Goal: Use online tool/utility

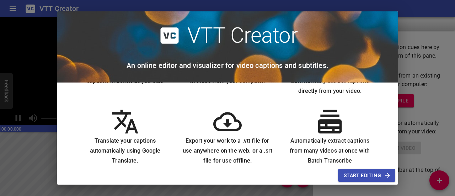
scroll to position [69, 0]
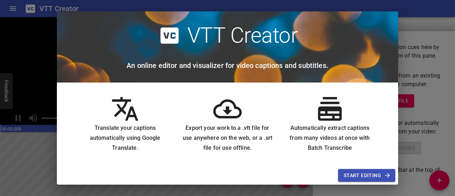
click at [219, 118] on icon at bounding box center [227, 109] width 28 height 28
click at [224, 111] on icon at bounding box center [227, 108] width 28 height 19
click at [355, 173] on span "Start Editing" at bounding box center [367, 175] width 46 height 9
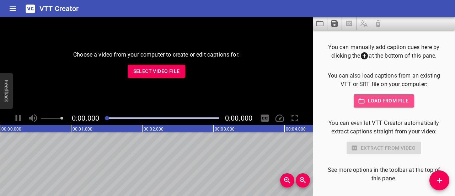
click at [369, 102] on span "Load from file" at bounding box center [384, 100] width 49 height 9
click at [367, 98] on span "Load from file" at bounding box center [384, 100] width 49 height 9
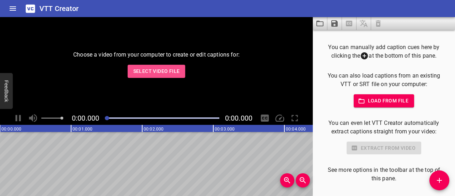
click at [162, 72] on span "Select Video File" at bounding box center [156, 71] width 47 height 9
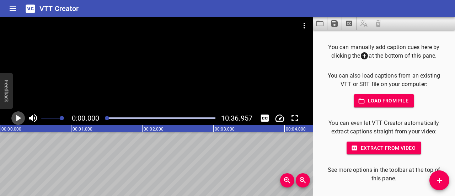
click at [21, 117] on icon "Play/Pause" at bounding box center [18, 118] width 11 height 11
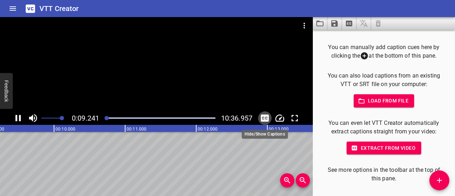
click at [267, 118] on icon "Toggle captions" at bounding box center [265, 118] width 11 height 11
click at [265, 118] on icon "Toggle captions" at bounding box center [265, 118] width 11 height 11
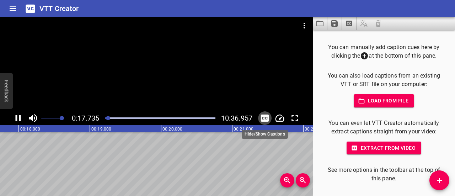
click at [265, 116] on icon "Toggle captions" at bounding box center [265, 118] width 8 height 7
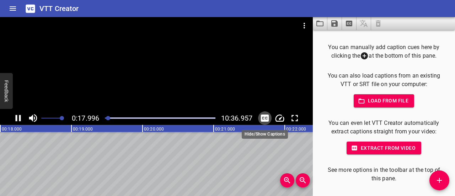
click at [265, 116] on icon "Toggle captions" at bounding box center [265, 118] width 8 height 7
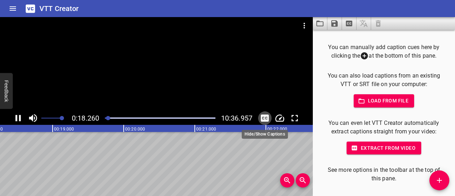
click at [265, 116] on icon "Toggle captions" at bounding box center [265, 118] width 8 height 7
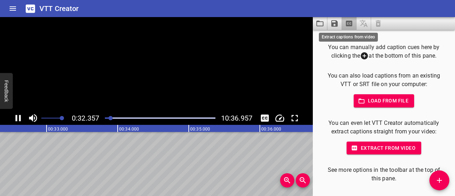
click at [351, 25] on icon "Extract captions from video" at bounding box center [349, 24] width 6 height 6
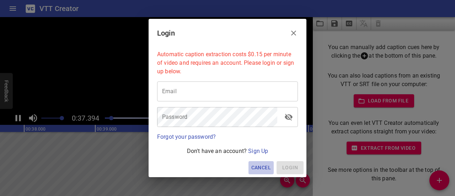
click at [272, 166] on button "Cancel" at bounding box center [261, 167] width 25 height 13
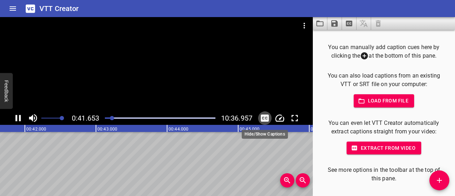
click at [268, 117] on icon "Toggle captions" at bounding box center [265, 118] width 8 height 7
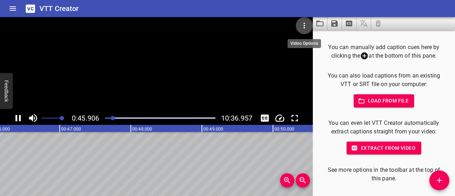
click at [303, 27] on icon "Video Options" at bounding box center [304, 25] width 9 height 9
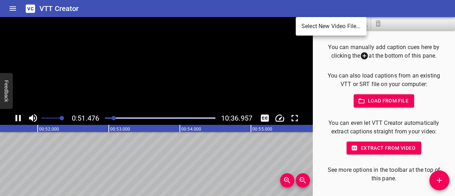
click at [8, 9] on div at bounding box center [227, 98] width 455 height 196
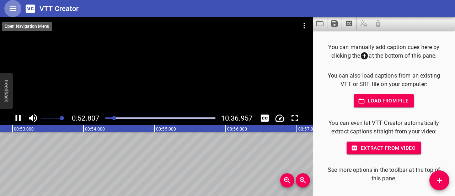
click at [11, 7] on icon "Home" at bounding box center [13, 8] width 9 height 9
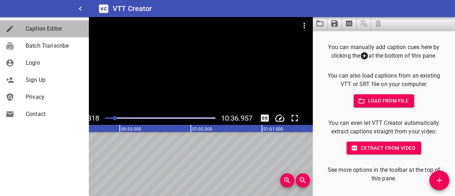
click at [57, 28] on span "Caption Editor" at bounding box center [55, 29] width 58 height 9
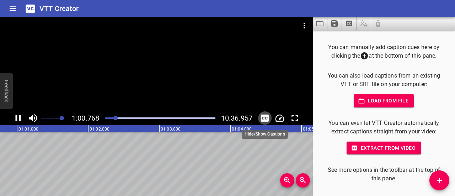
click at [266, 116] on icon "Toggle captions" at bounding box center [265, 118] width 8 height 7
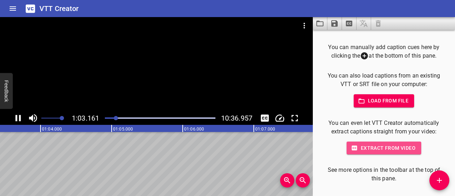
click at [386, 147] on span "Extract from video" at bounding box center [384, 148] width 63 height 9
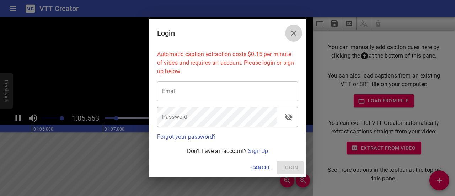
click at [299, 35] on button "Close" at bounding box center [293, 33] width 17 height 17
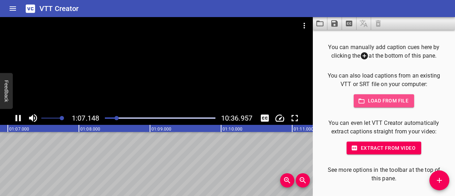
click at [388, 97] on span "Load from file" at bounding box center [384, 100] width 49 height 9
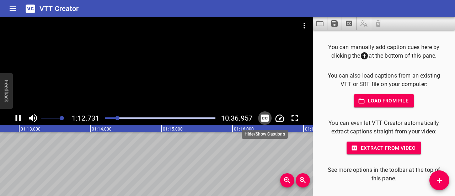
click at [265, 115] on icon "Toggle captions" at bounding box center [265, 118] width 8 height 7
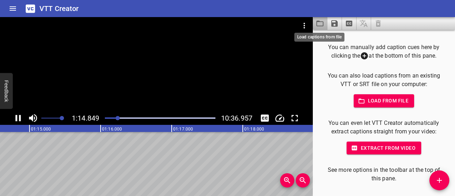
click at [320, 24] on icon "Load captions from file" at bounding box center [320, 23] width 9 height 9
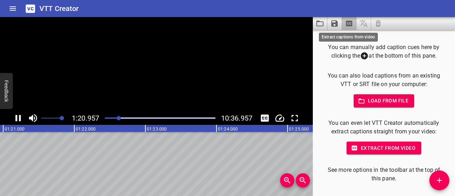
click at [348, 23] on icon "Extract captions from video" at bounding box center [349, 24] width 6 height 6
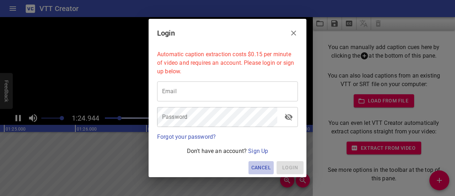
click at [267, 168] on span "Cancel" at bounding box center [262, 167] width 20 height 9
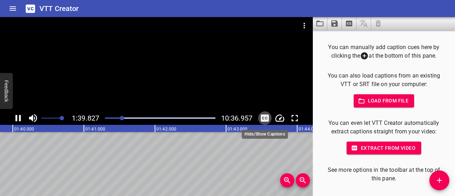
click at [265, 115] on icon "Toggle captions" at bounding box center [265, 118] width 8 height 7
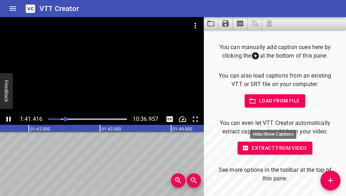
click at [265, 115] on main "1:41.416 10:36.957 00:00.000 00:01.000 00:02.000 00:03.000 00:04.000 00:05.000 …" at bounding box center [173, 106] width 346 height 179
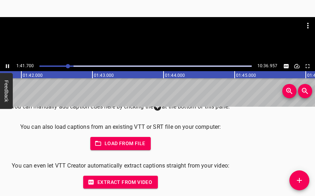
type textarea "LOAD FROM FILE"
click at [265, 115] on div "You can manually add caption cues here by clicking the at the bottom of this pa…" at bounding box center [157, 152] width 315 height 90
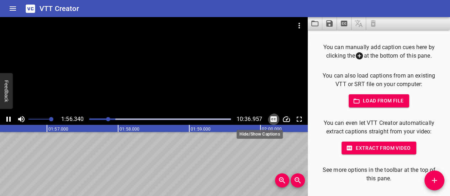
click at [269, 119] on icon "Toggle captions" at bounding box center [273, 119] width 9 height 9
click at [270, 117] on icon "Toggle captions" at bounding box center [273, 119] width 6 height 6
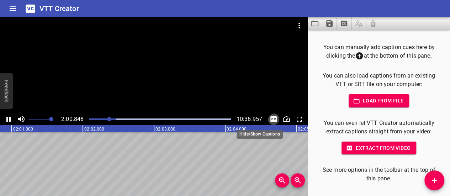
click at [270, 120] on icon "Toggle captions" at bounding box center [273, 119] width 6 height 6
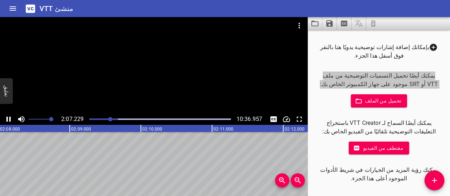
scroll to position [546, 0]
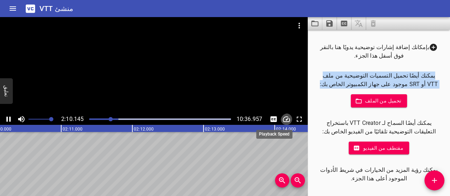
click at [282, 118] on icon "تغيير سرعة التشغيل" at bounding box center [286, 119] width 9 height 9
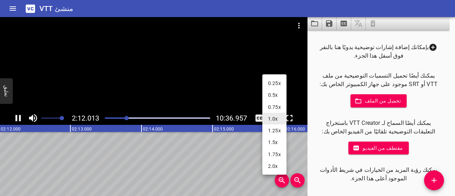
click at [255, 114] on div at bounding box center [227, 98] width 455 height 196
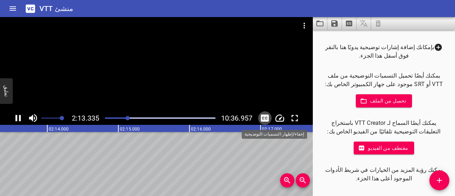
click at [262, 118] on icon "تبديل التسميات التوضيحية" at bounding box center [265, 118] width 11 height 11
click at [262, 118] on icon "تبديل التسميات التوضيحية" at bounding box center [265, 118] width 8 height 7
click at [264, 118] on icon "تبديل التسميات التوضيحية" at bounding box center [265, 118] width 8 height 7
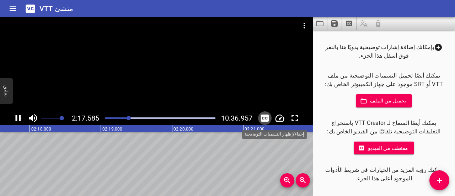
drag, startPoint x: 264, startPoint y: 118, endPoint x: 265, endPoint y: 114, distance: 4.6
click at [265, 114] on icon "تبديل التسميات التوضيحية" at bounding box center [265, 118] width 11 height 11
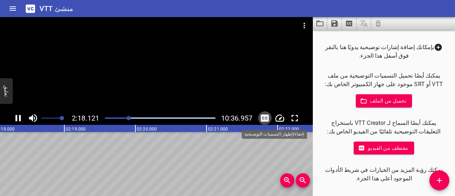
click at [265, 114] on icon "تبديل التسميات التوضيحية" at bounding box center [265, 118] width 11 height 11
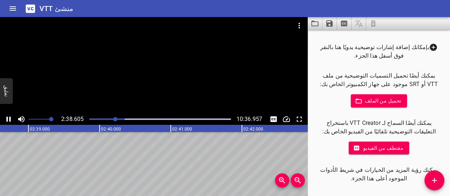
click at [32, 6] on icon at bounding box center [30, 8] width 9 height 8
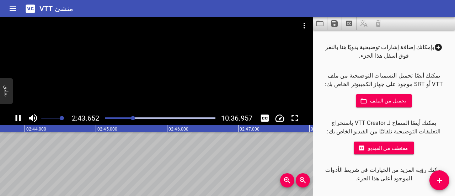
click at [4, 91] on font "تعليق" at bounding box center [7, 90] width 6 height 11
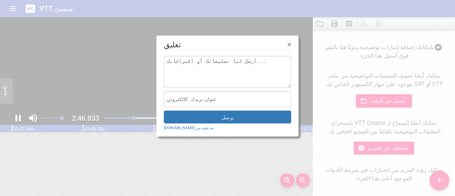
click at [288, 43] on font "×" at bounding box center [290, 44] width 4 height 8
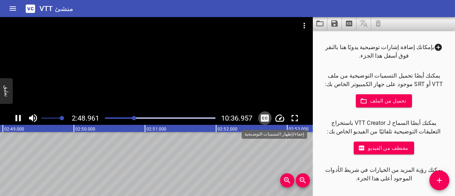
click at [268, 118] on icon "تبديل التسميات التوضيحية" at bounding box center [265, 118] width 8 height 7
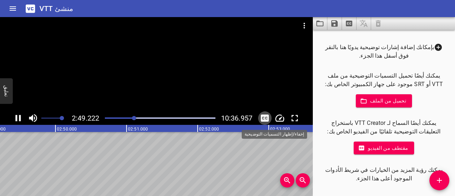
click at [268, 118] on icon "تبديل التسميات التوضيحية" at bounding box center [265, 118] width 8 height 7
click at [267, 116] on icon "تبديل التسميات التوضيحية" at bounding box center [265, 118] width 8 height 7
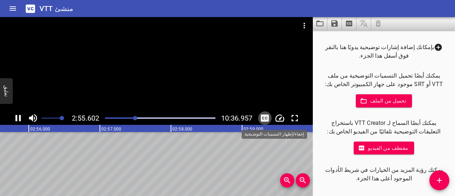
click at [267, 116] on icon "تبديل التسميات التوضيحية" at bounding box center [265, 118] width 8 height 7
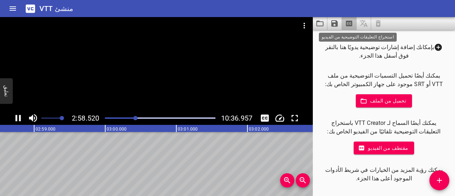
click at [349, 22] on icon "استخراج التعليقات التوضيحية من الفيديو" at bounding box center [349, 23] width 9 height 9
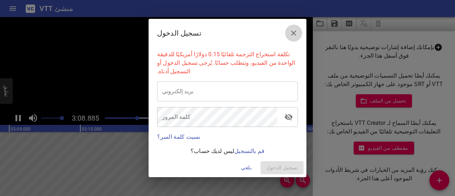
click at [295, 36] on icon "يغلق" at bounding box center [293, 33] width 5 height 5
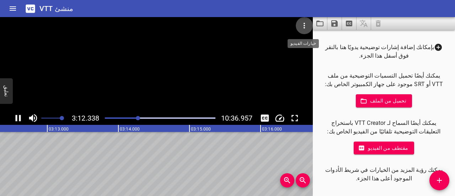
click at [298, 28] on button "خيارات الفيديو" at bounding box center [304, 25] width 17 height 17
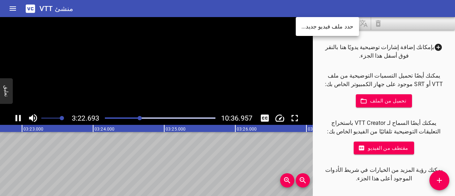
scroll to position [0, 14444]
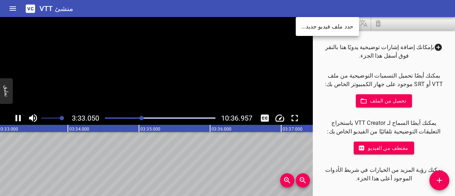
click at [21, 118] on div at bounding box center [227, 98] width 455 height 196
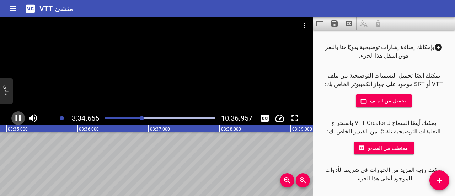
click at [20, 118] on icon "تشغيل/إيقاف مؤقت" at bounding box center [18, 118] width 5 height 6
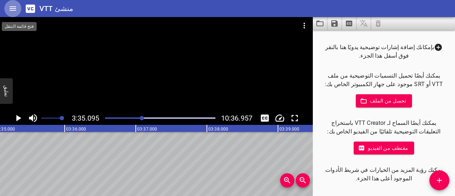
click at [16, 9] on icon "بيت" at bounding box center [13, 8] width 9 height 9
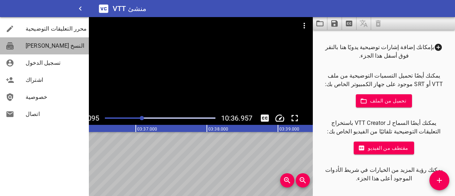
click at [48, 44] on span "النسخ [PERSON_NAME]" at bounding box center [55, 46] width 58 height 9
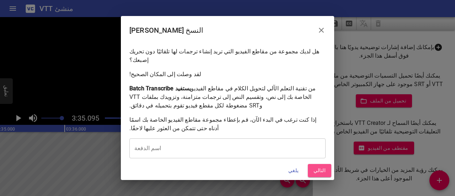
click at [316, 168] on font "التالي" at bounding box center [320, 171] width 12 height 6
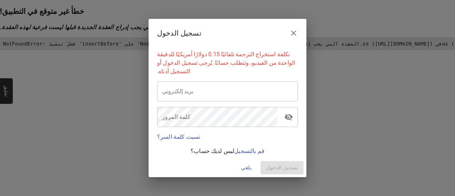
click at [293, 37] on icon "يغلق" at bounding box center [294, 33] width 9 height 9
